Goal: Find specific page/section: Find specific page/section

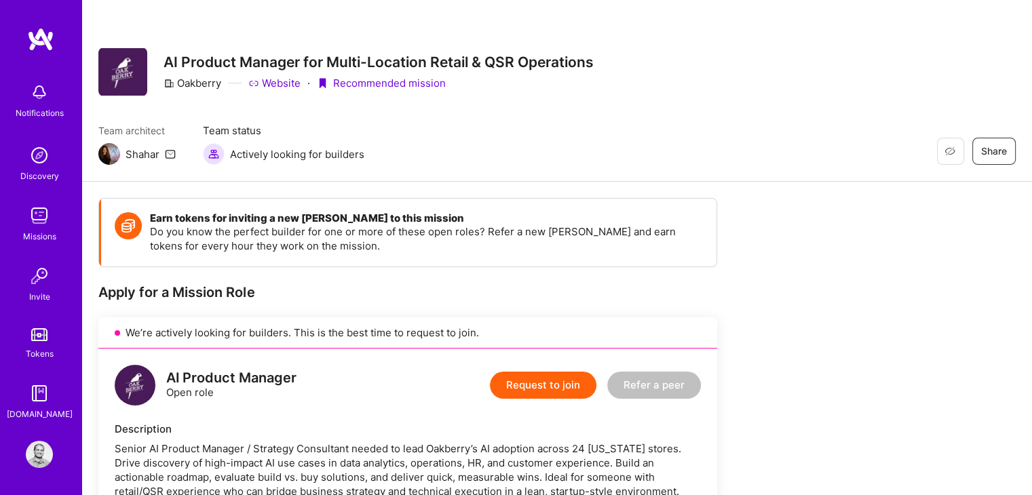
click at [276, 82] on link "Website" at bounding box center [274, 83] width 52 height 14
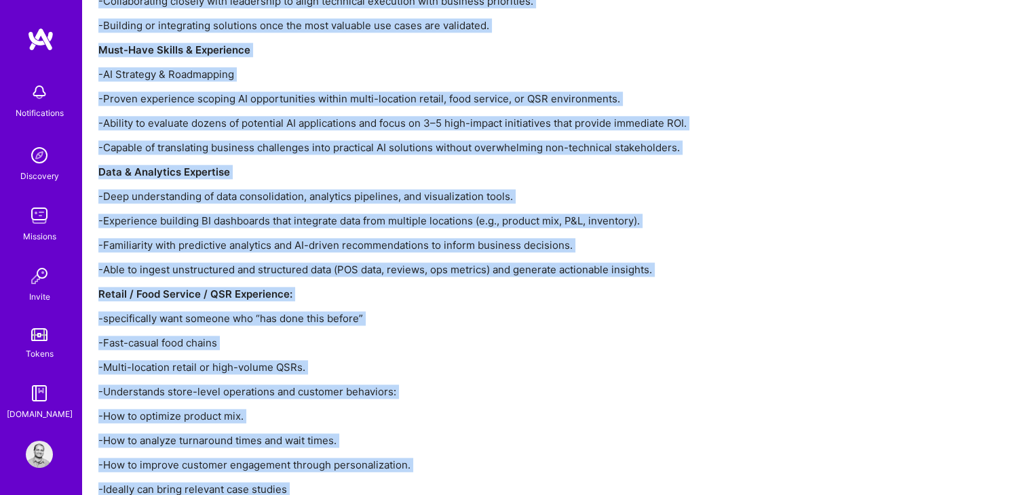
scroll to position [1846, 0]
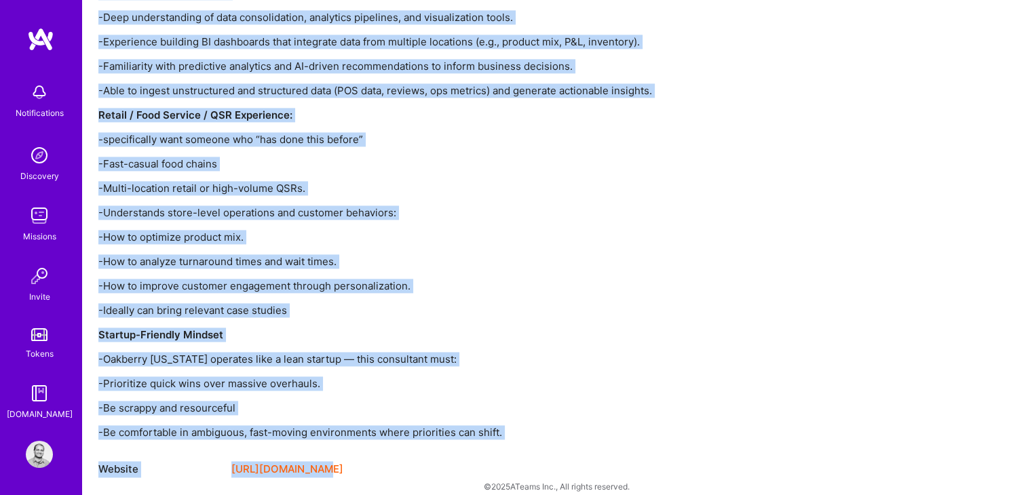
drag, startPoint x: 158, startPoint y: 24, endPoint x: 573, endPoint y: 434, distance: 584.0
copy div "AI Product Manager for Multi-Location Retail & QSR Operations Oakberry Website …"
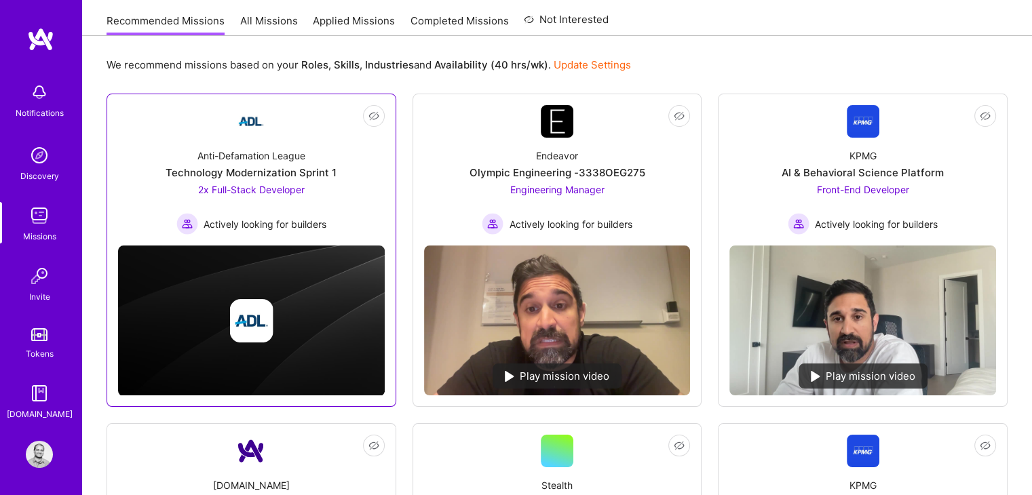
scroll to position [136, 0]
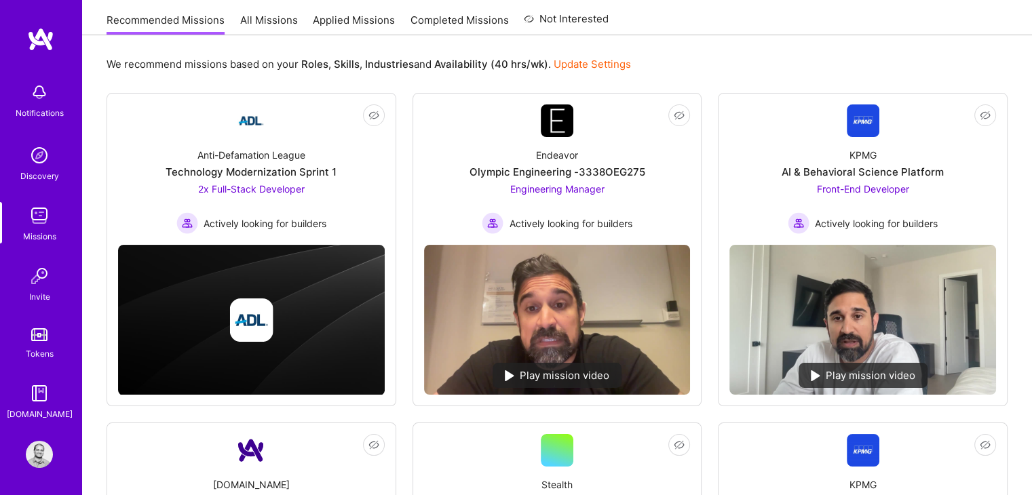
click at [252, 16] on link "All Missions" at bounding box center [269, 24] width 58 height 22
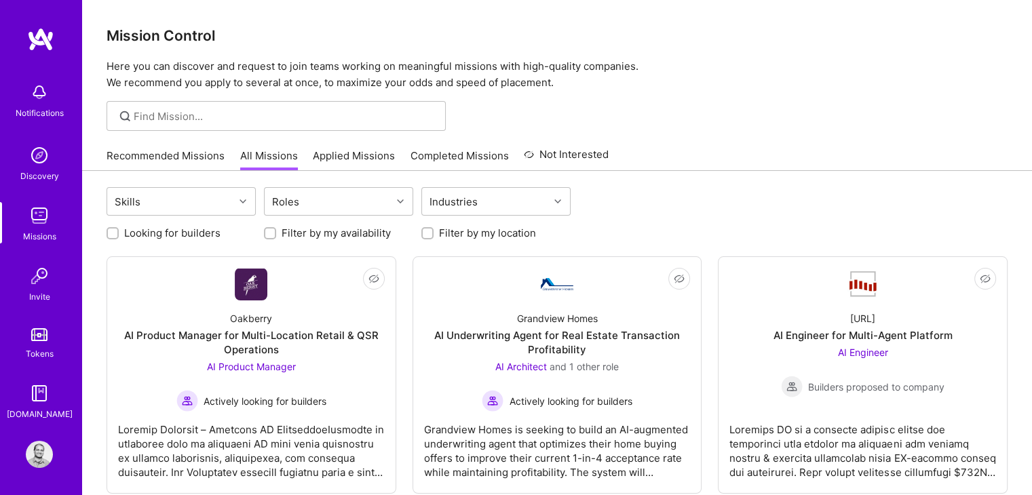
click at [112, 235] on input "Looking for builders" at bounding box center [114, 234] width 10 height 10
checkbox input "true"
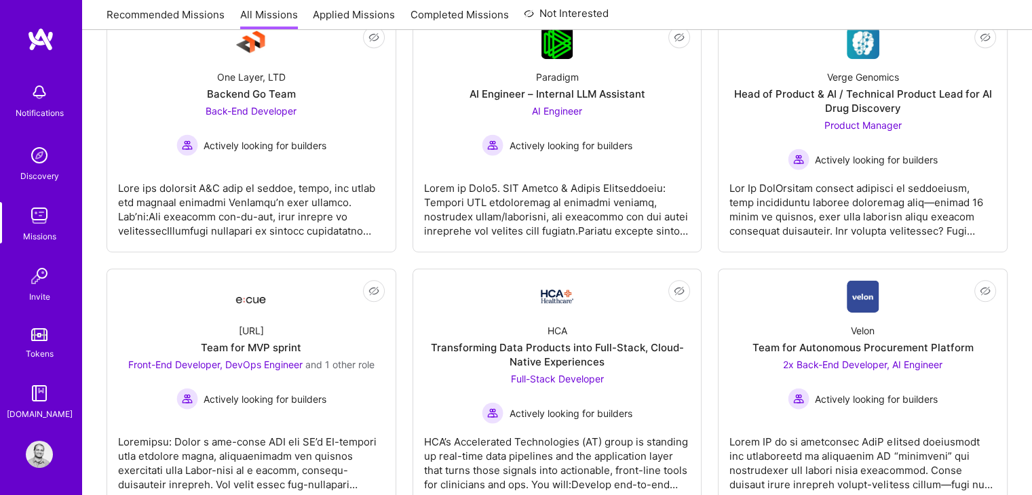
scroll to position [746, 0]
